Goal: Information Seeking & Learning: Compare options

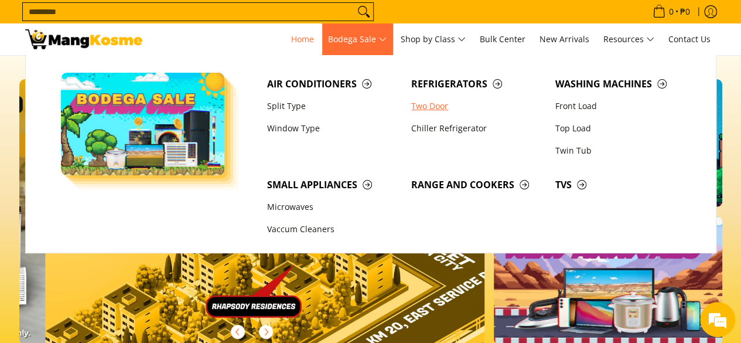
scroll to position [0, 1397]
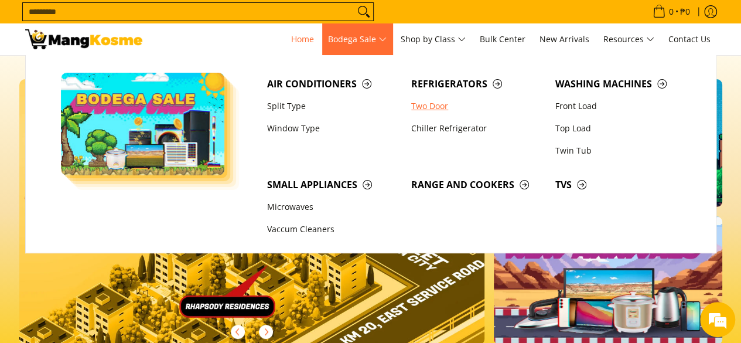
click at [428, 108] on link "Two Door" at bounding box center [477, 106] width 144 height 22
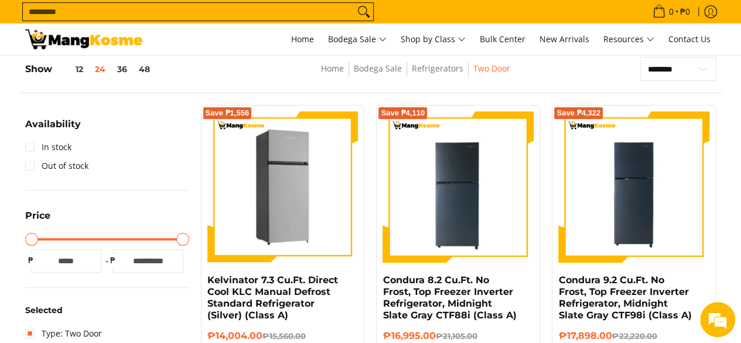
scroll to position [127, 0]
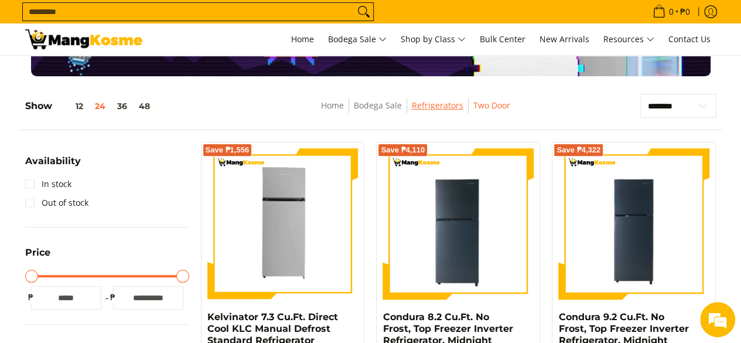
click at [445, 107] on link "Refrigerators" at bounding box center [438, 105] width 52 height 11
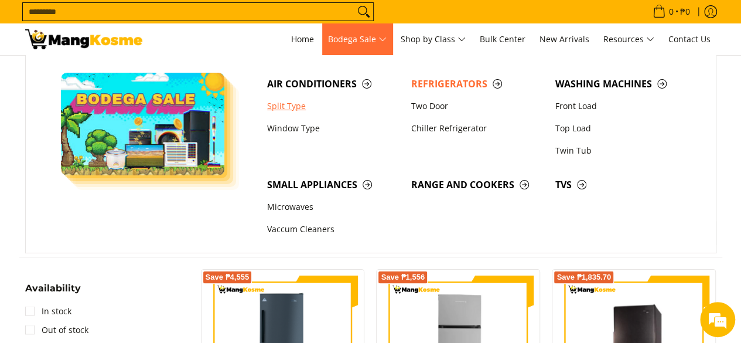
click at [289, 113] on link "Split Type" at bounding box center [333, 106] width 144 height 22
